Goal: Information Seeking & Learning: Understand process/instructions

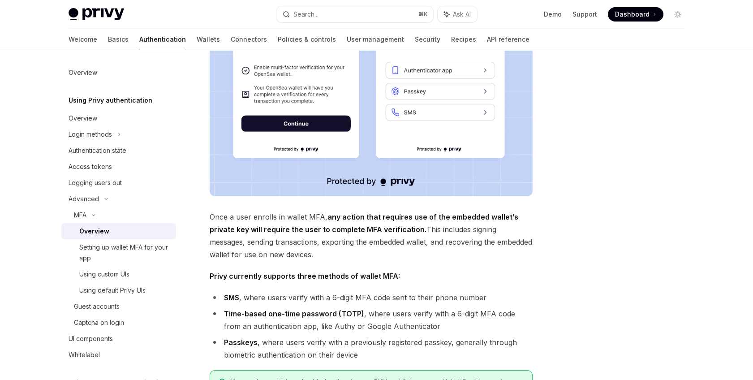
scroll to position [220, 0]
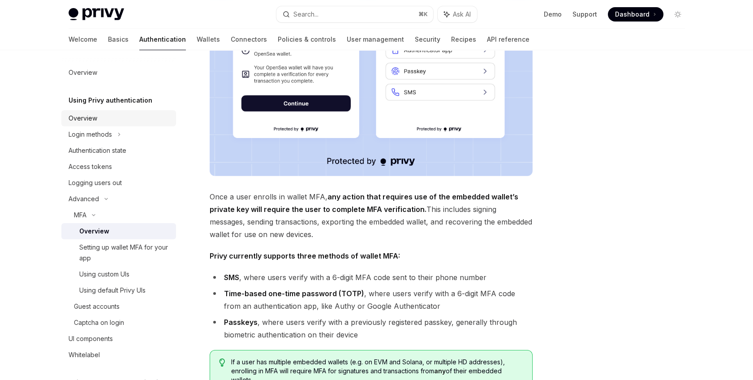
click at [90, 123] on div "Overview" at bounding box center [83, 118] width 29 height 11
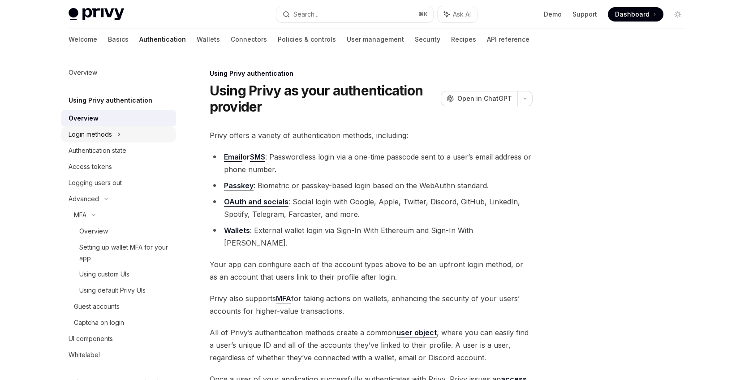
click at [92, 131] on div "Login methods" at bounding box center [90, 134] width 43 height 11
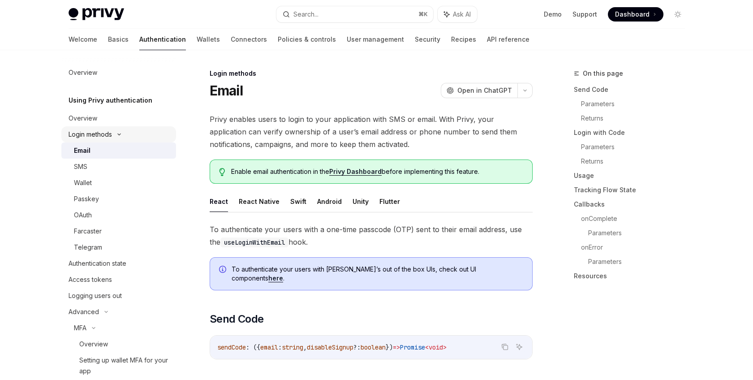
type textarea "*"
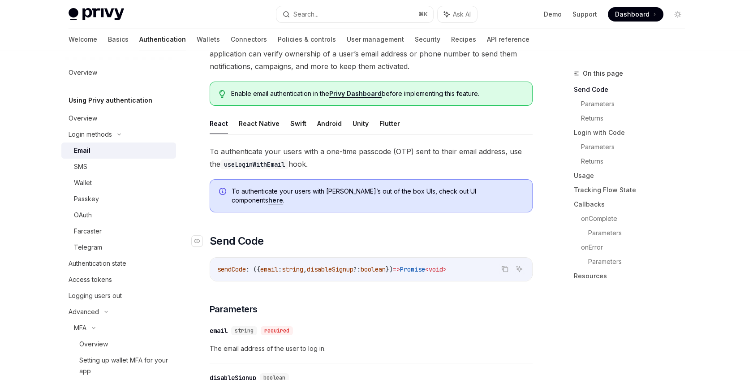
scroll to position [125, 0]
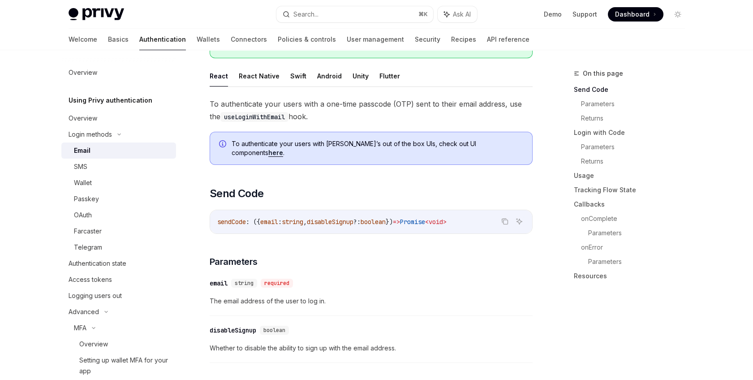
click at [283, 149] on link "here" at bounding box center [275, 153] width 15 height 8
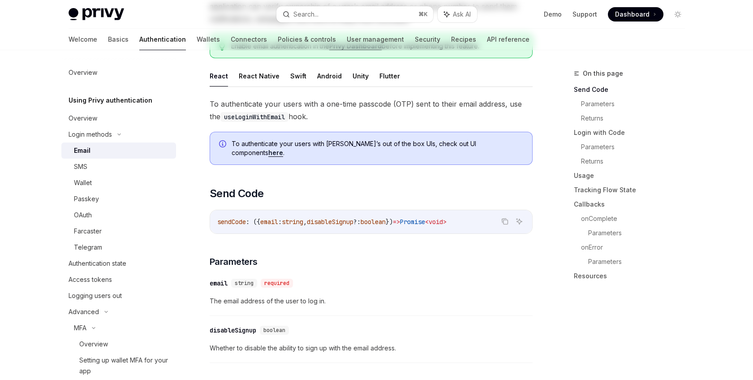
scroll to position [0, 0]
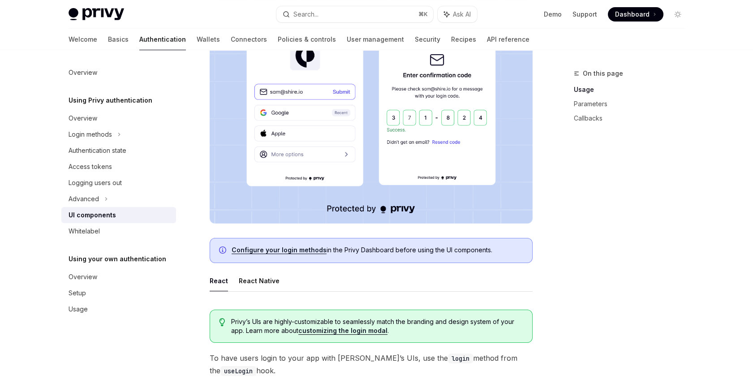
scroll to position [272, 0]
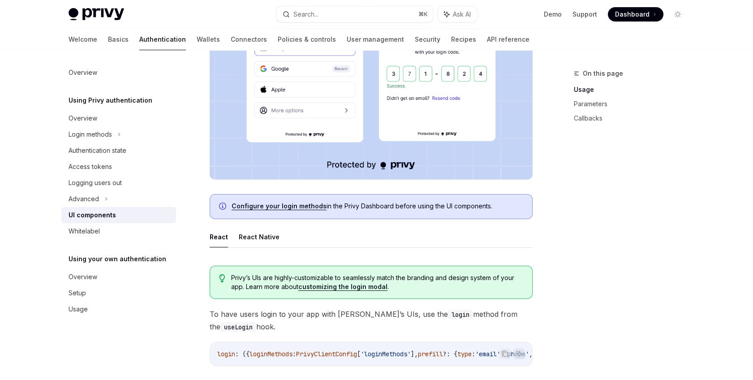
click at [281, 205] on link "Configure your login methods" at bounding box center [279, 206] width 95 height 8
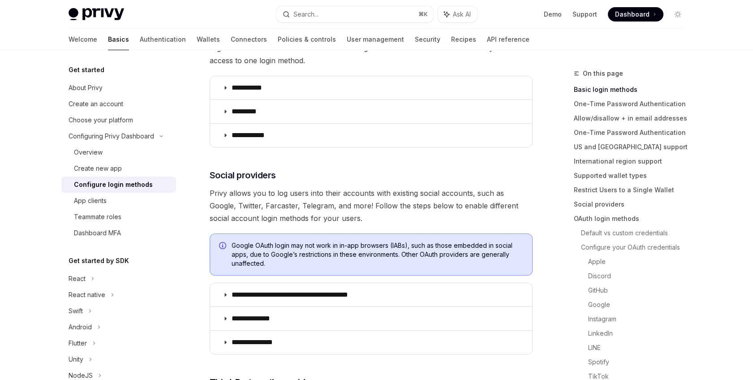
scroll to position [287, 0]
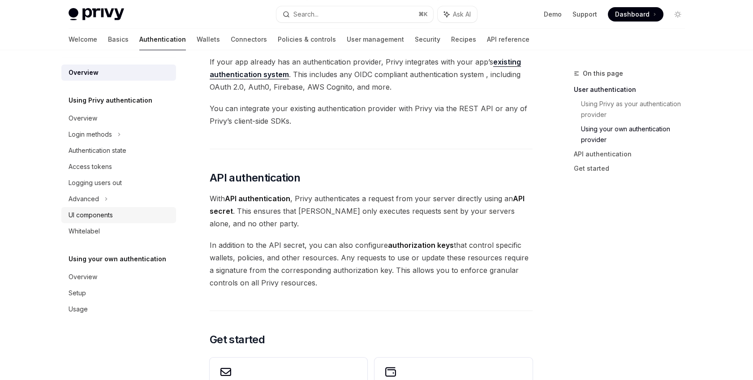
scroll to position [478, 0]
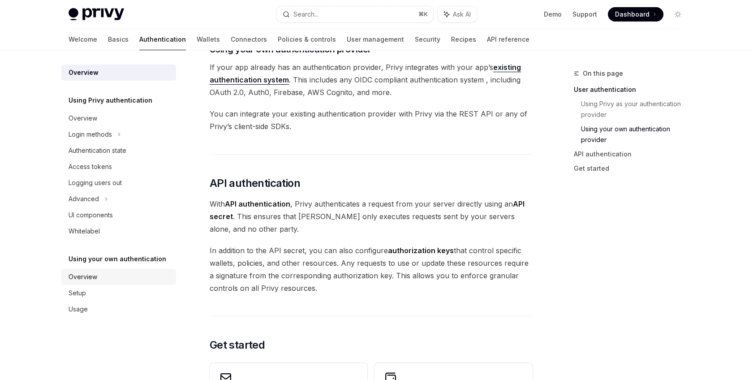
click at [95, 279] on div "Overview" at bounding box center [83, 277] width 29 height 11
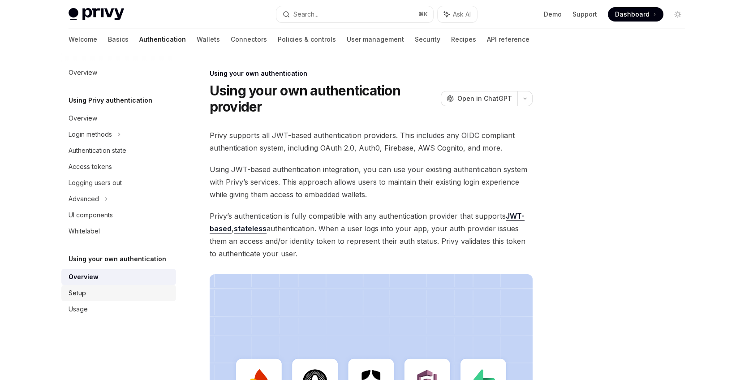
click at [96, 295] on div "Setup" at bounding box center [120, 293] width 102 height 11
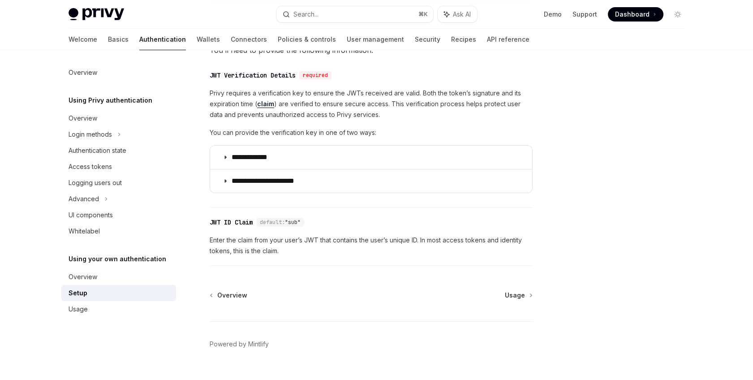
scroll to position [458, 0]
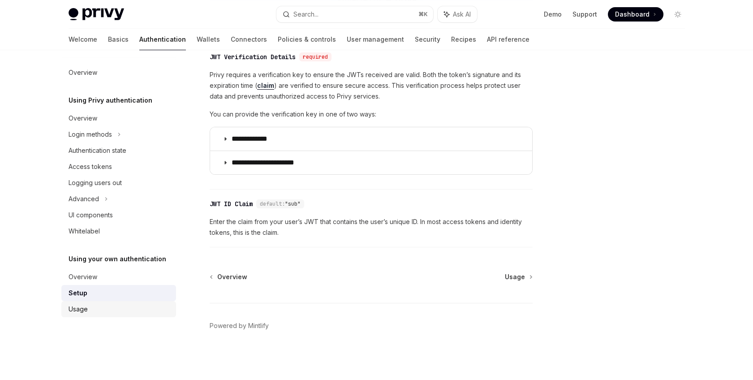
click at [145, 308] on div "Usage" at bounding box center [120, 309] width 102 height 11
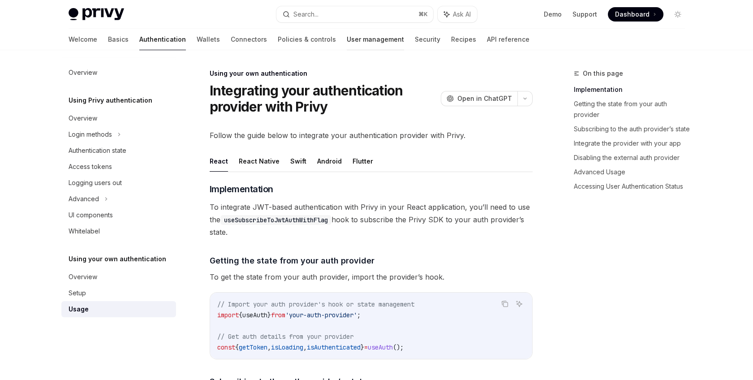
click at [347, 40] on link "User management" at bounding box center [375, 40] width 57 height 22
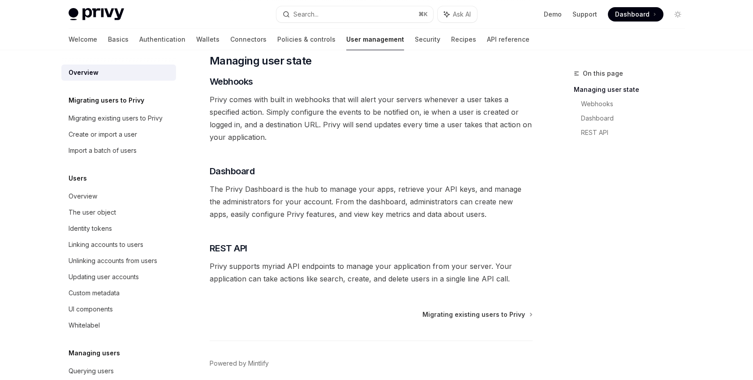
scroll to position [150, 0]
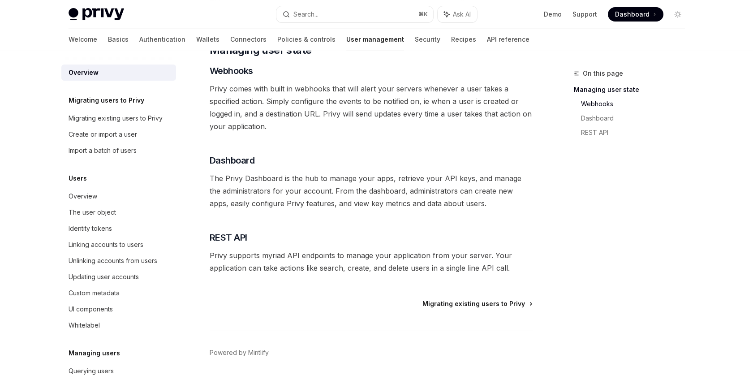
click at [456, 302] on span "Migrating existing users to Privy" at bounding box center [474, 303] width 103 height 9
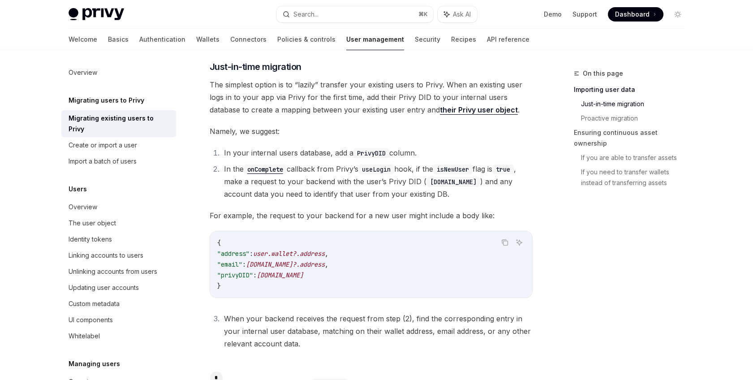
scroll to position [308, 0]
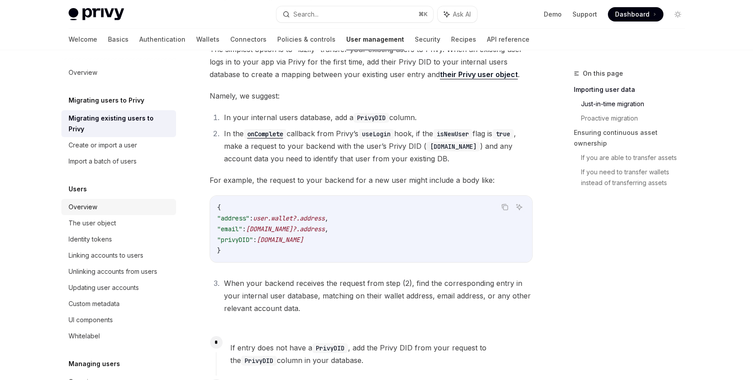
click at [87, 208] on div "Overview" at bounding box center [83, 207] width 29 height 11
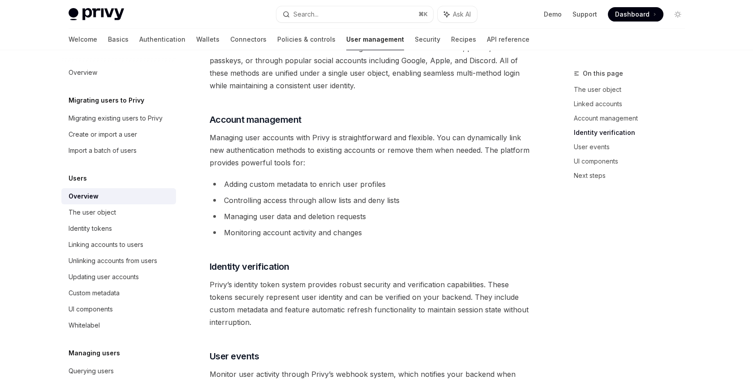
scroll to position [572, 0]
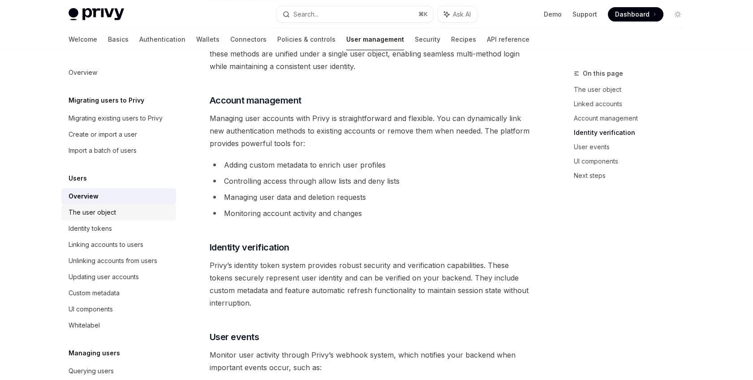
click at [125, 214] on div "The user object" at bounding box center [120, 212] width 102 height 11
type textarea "*"
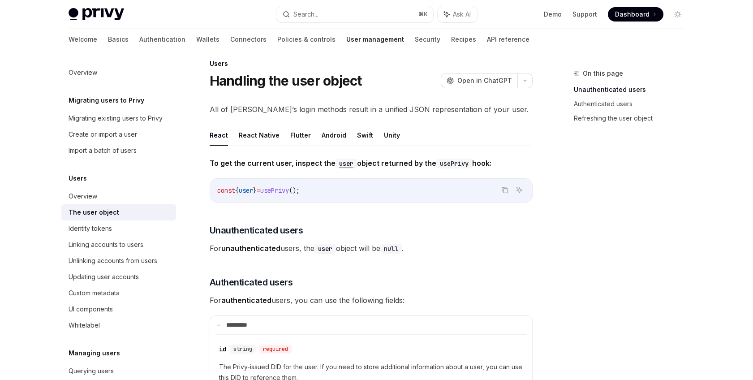
scroll to position [15, 0]
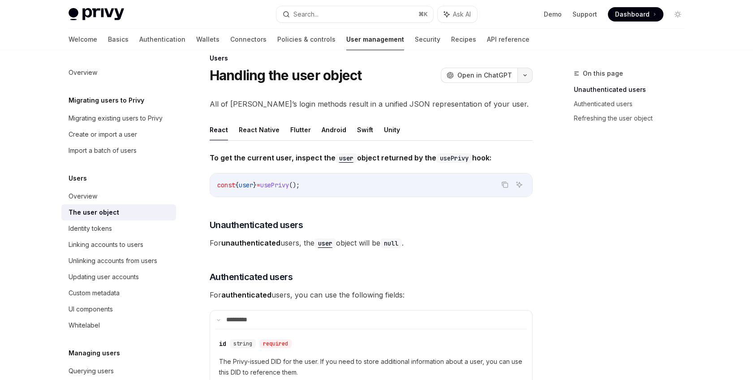
click at [526, 75] on icon "button" at bounding box center [525, 75] width 11 height 4
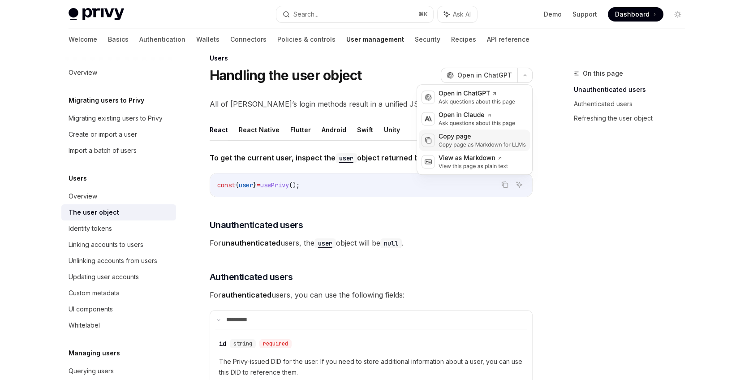
click at [481, 145] on div "Copy page as Markdown for LLMs" at bounding box center [482, 144] width 87 height 7
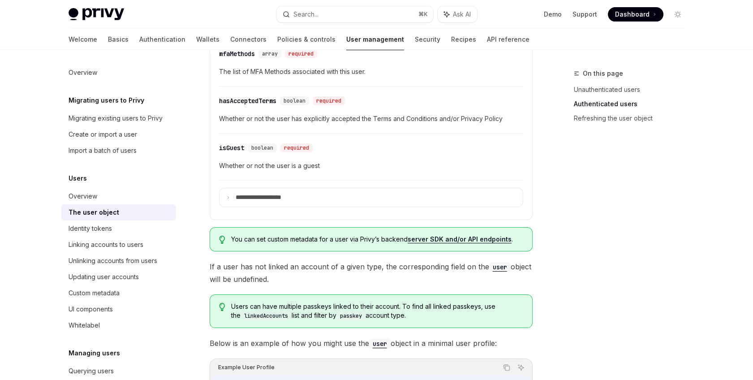
scroll to position [500, 0]
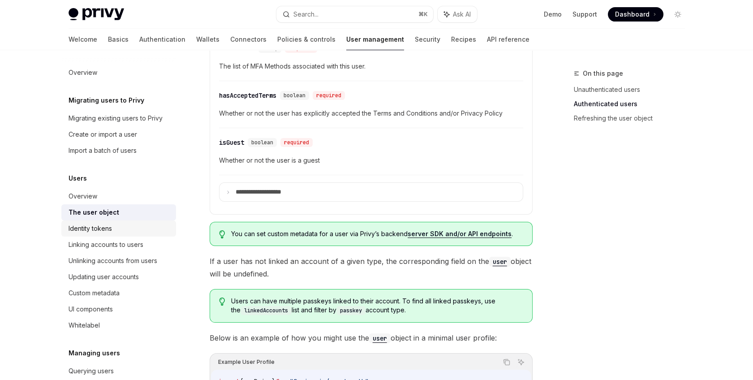
click at [145, 226] on div "Identity tokens" at bounding box center [120, 228] width 102 height 11
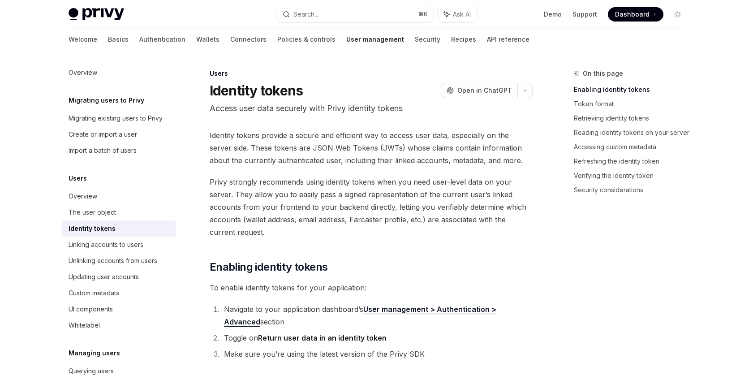
scroll to position [5, 0]
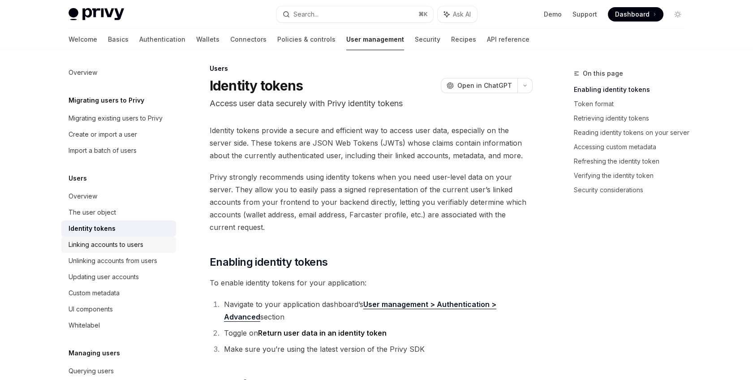
click at [111, 246] on div "Linking accounts to users" at bounding box center [106, 244] width 75 height 11
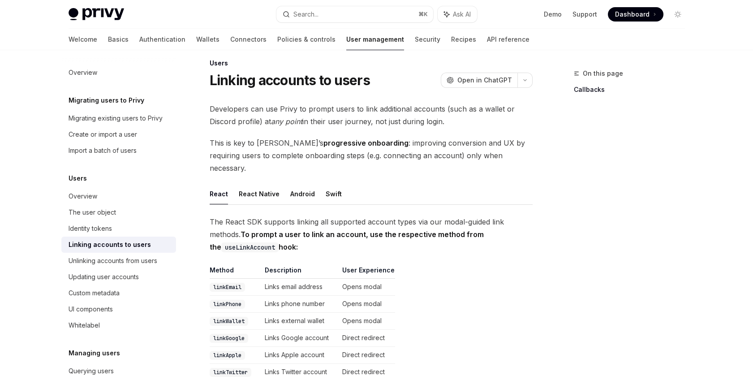
scroll to position [16, 0]
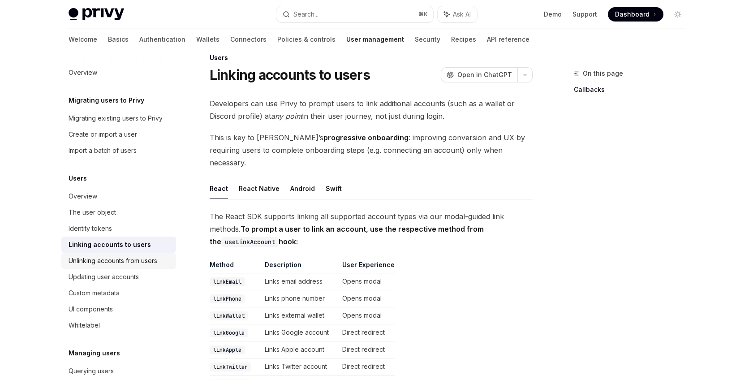
click at [149, 261] on div "Unlinking accounts from users" at bounding box center [113, 260] width 89 height 11
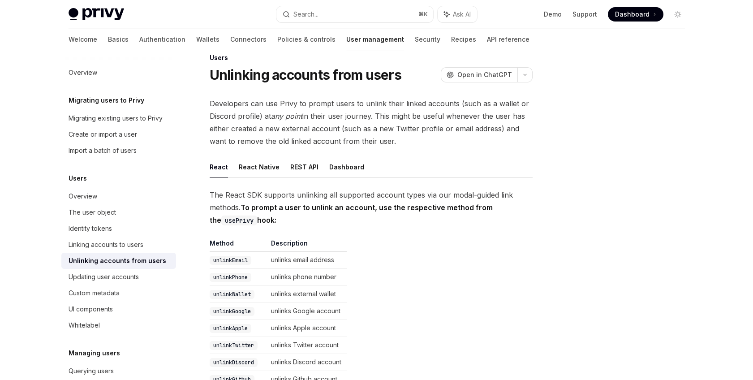
scroll to position [10, 0]
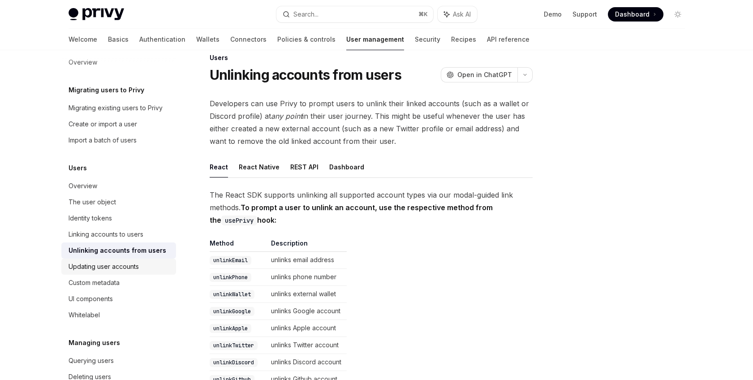
click at [130, 266] on div "Updating user accounts" at bounding box center [104, 266] width 70 height 11
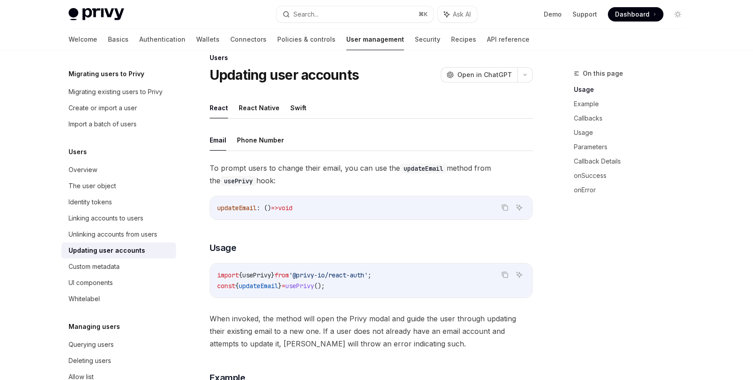
scroll to position [31, 0]
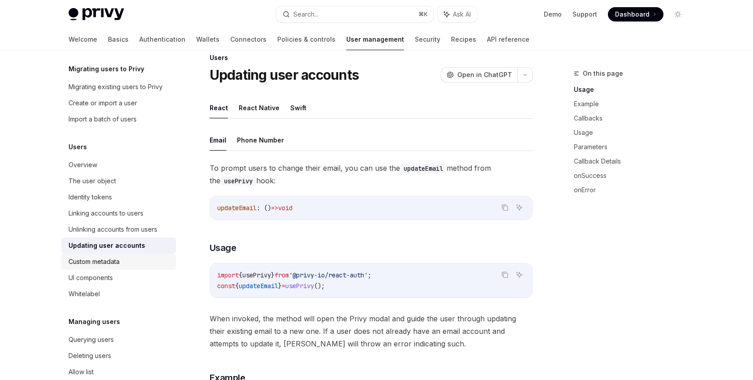
click at [112, 261] on div "Custom metadata" at bounding box center [94, 261] width 51 height 11
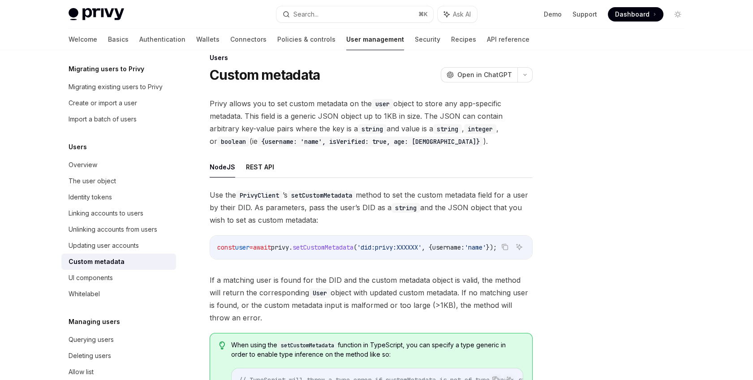
scroll to position [37, 0]
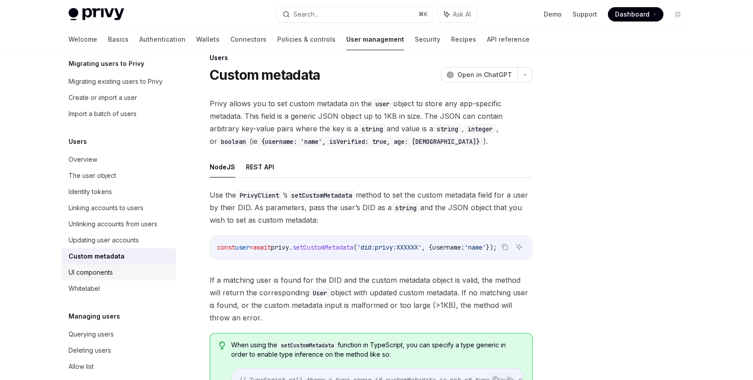
click at [106, 269] on div "UI components" at bounding box center [91, 272] width 44 height 11
type textarea "*"
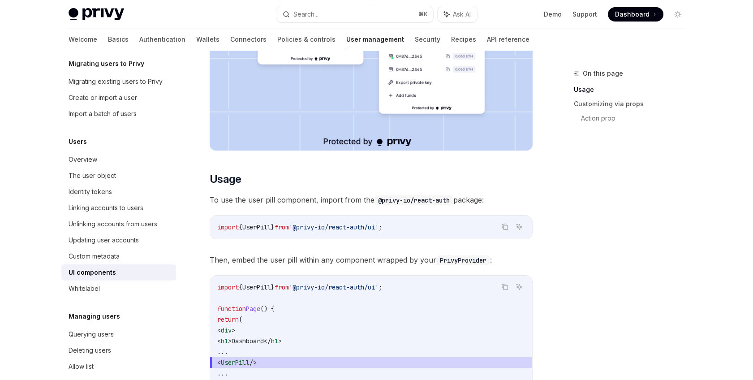
scroll to position [300, 0]
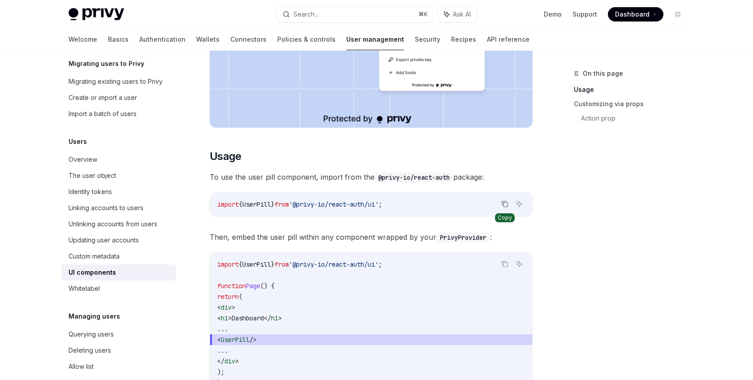
click at [507, 203] on icon "Copy the contents from the code block" at bounding box center [505, 205] width 4 height 4
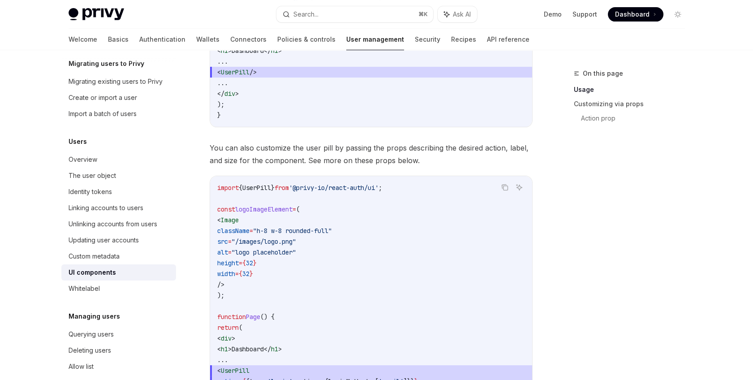
scroll to position [123, 0]
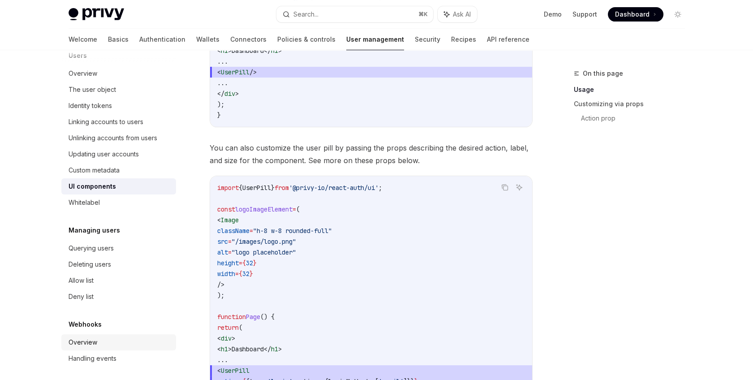
click at [113, 343] on div "Overview" at bounding box center [120, 342] width 102 height 11
type textarea "*"
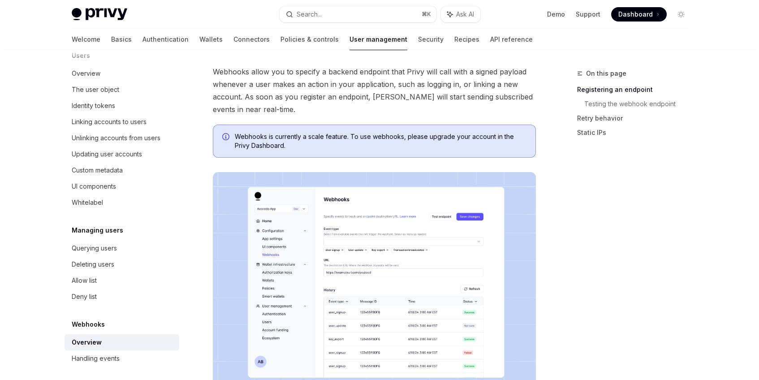
scroll to position [53, 0]
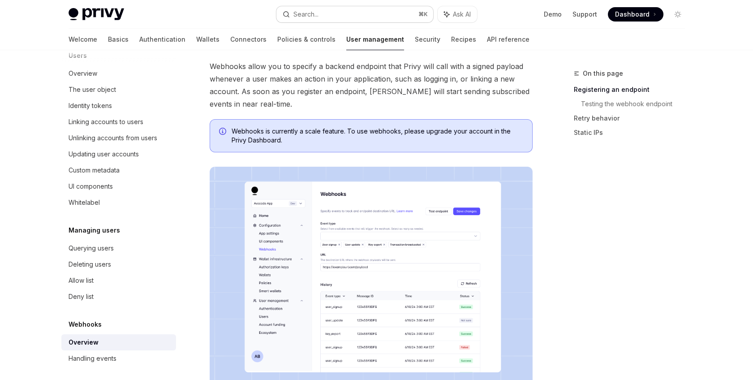
click at [372, 15] on button "Search... ⌘ K" at bounding box center [354, 14] width 157 height 16
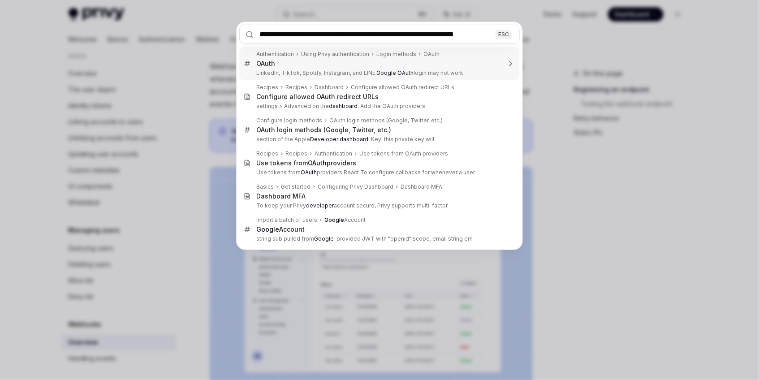
type input "**********"
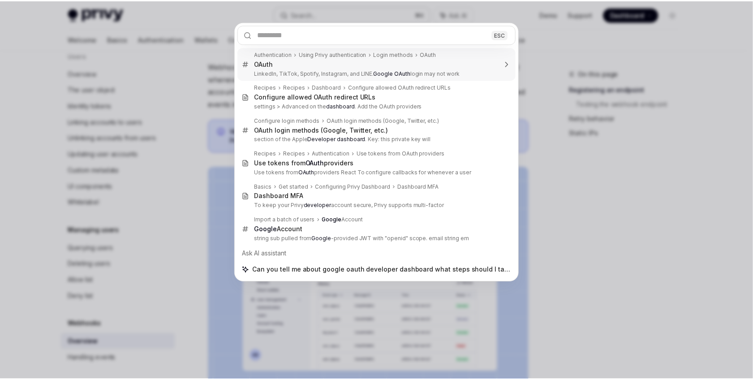
scroll to position [0, 0]
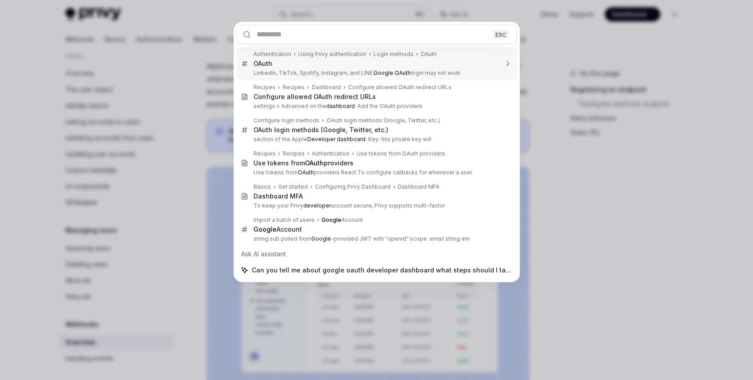
type textarea "*"
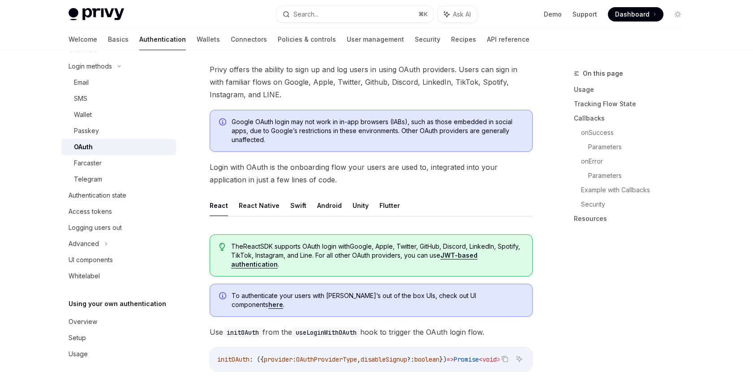
scroll to position [68, 0]
click at [330, 16] on button "Search... ⌘ K" at bounding box center [354, 14] width 157 height 16
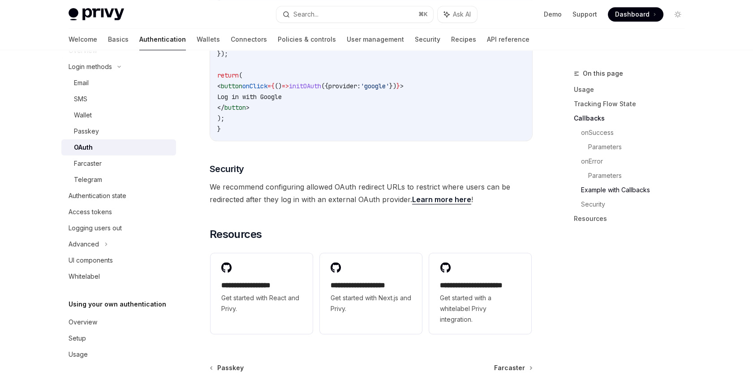
scroll to position [1840, 0]
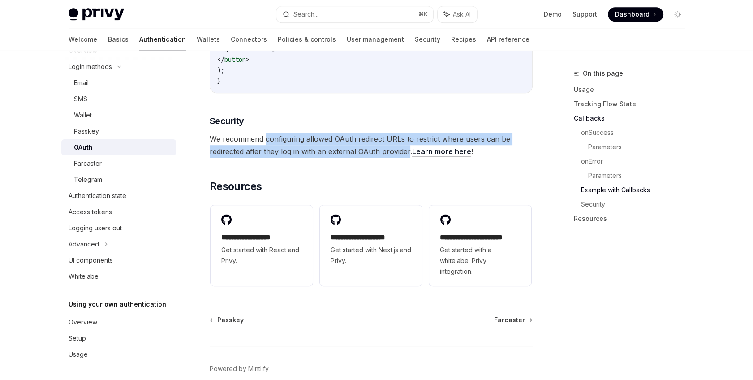
drag, startPoint x: 265, startPoint y: 126, endPoint x: 408, endPoint y: 138, distance: 143.0
click at [408, 138] on span "We recommend configuring allowed OAuth redirect URLs to restrict where users ca…" at bounding box center [371, 145] width 323 height 25
copy span "configuring allowed OAuth redirect URLs to restrict where users can be redirect…"
click at [426, 147] on link "Learn more here" at bounding box center [441, 151] width 59 height 9
type textarea "*"
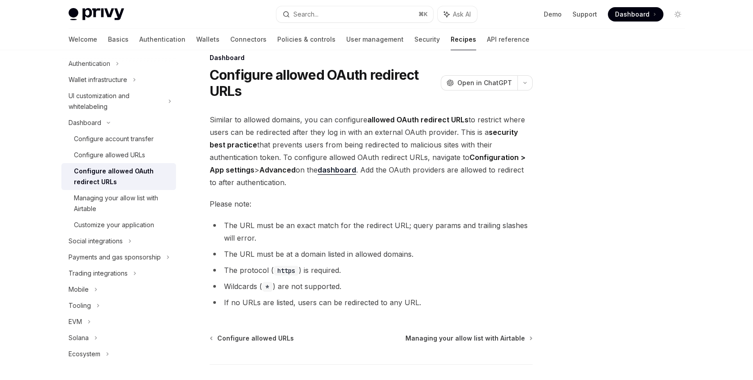
scroll to position [26, 0]
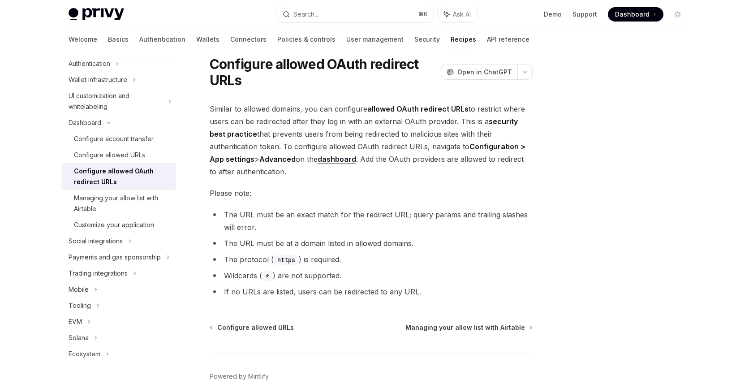
click at [342, 160] on link "dashboard" at bounding box center [337, 159] width 39 height 9
